Goal: Information Seeking & Learning: Learn about a topic

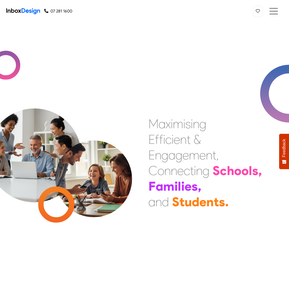
click at [258, 11] on icon at bounding box center [258, 11] width 4 height 4
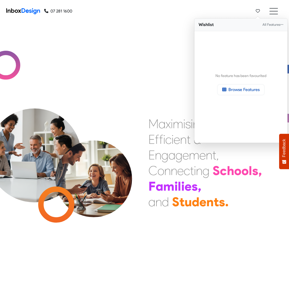
click at [241, 90] on span "Browse Features" at bounding box center [244, 89] width 31 height 5
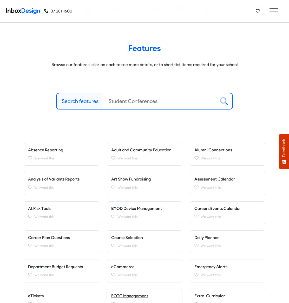
click at [130, 296] on span "EOTC Management" at bounding box center [129, 295] width 37 height 5
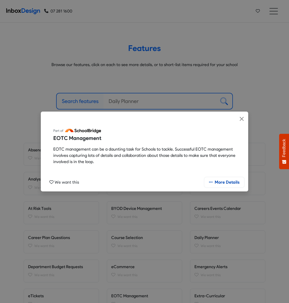
click at [225, 182] on span "More Details" at bounding box center [227, 182] width 25 height 5
